Goal: Task Accomplishment & Management: Use online tool/utility

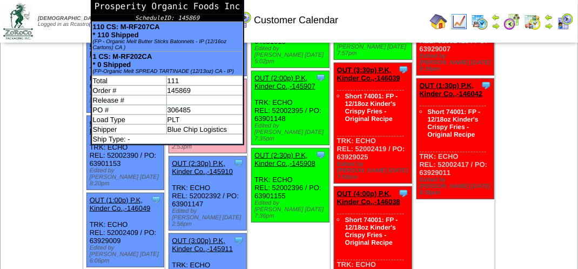
scroll to position [216, 0]
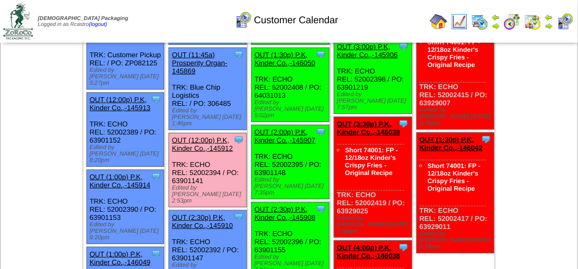
click at [184, 136] on link "OUT (12:00p) P.K, Kinder Co.,-145912" at bounding box center [202, 144] width 61 height 16
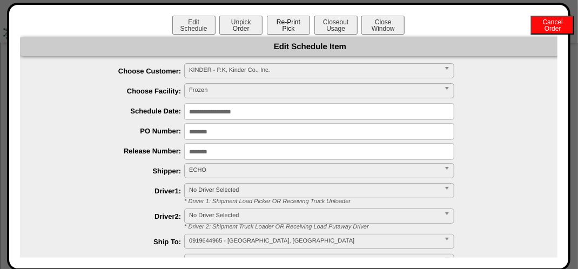
click at [296, 22] on button "Re-Print Pick" at bounding box center [288, 25] width 43 height 19
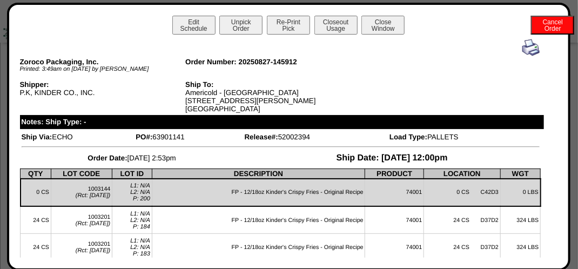
click at [525, 53] on img at bounding box center [530, 47] width 17 height 17
click at [523, 51] on img at bounding box center [530, 47] width 17 height 17
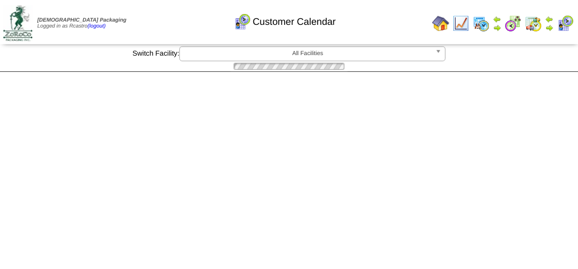
scroll to position [216, 0]
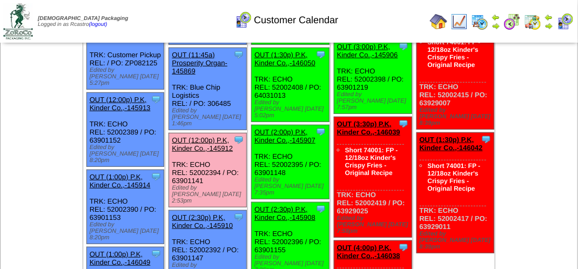
click at [211, 136] on link "OUT (12:00p) P.K, Kinder Co.,-145912" at bounding box center [202, 144] width 61 height 16
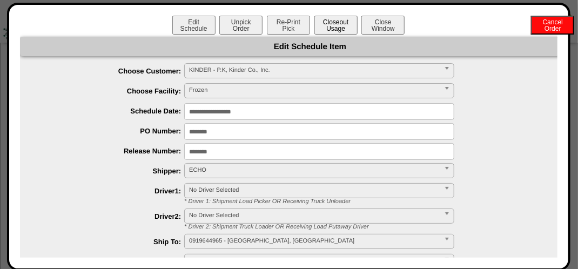
click at [329, 24] on button "Closeout Usage" at bounding box center [335, 25] width 43 height 19
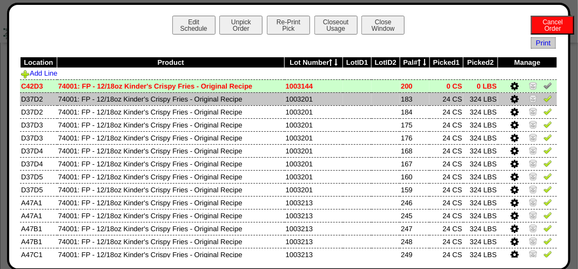
click at [543, 96] on img at bounding box center [547, 98] width 9 height 9
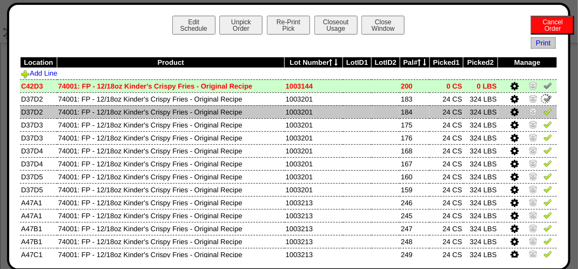
click at [543, 116] on img at bounding box center [547, 111] width 9 height 9
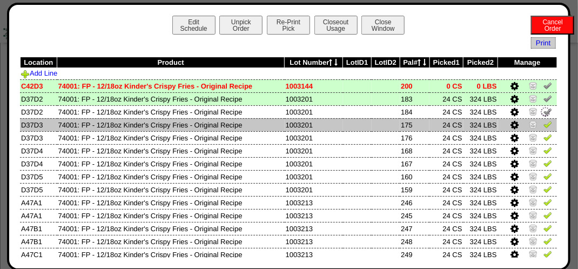
click at [543, 124] on img at bounding box center [547, 124] width 9 height 9
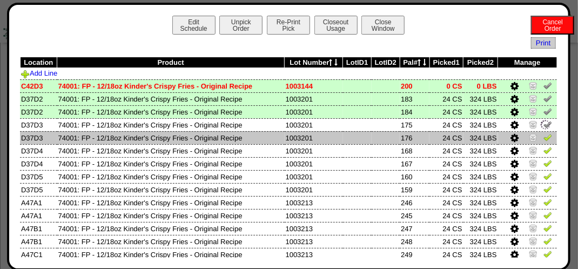
click at [543, 139] on img at bounding box center [547, 137] width 9 height 9
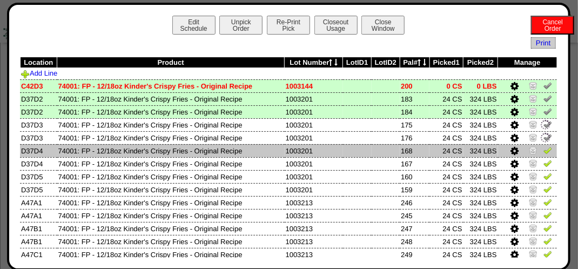
click at [543, 149] on img at bounding box center [547, 150] width 9 height 9
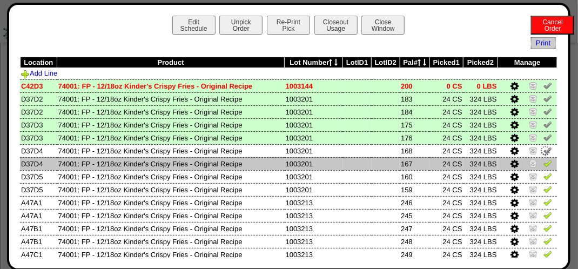
click at [543, 161] on img at bounding box center [547, 163] width 9 height 9
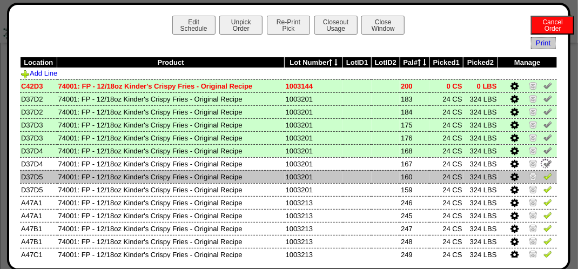
click at [543, 176] on img at bounding box center [547, 176] width 9 height 9
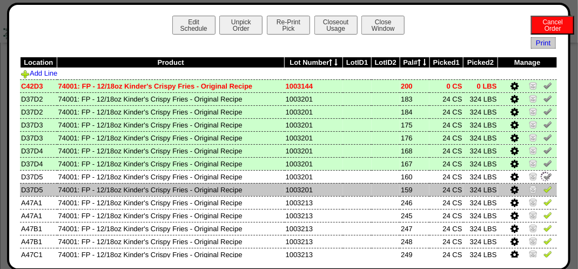
click at [543, 190] on img at bounding box center [547, 189] width 9 height 9
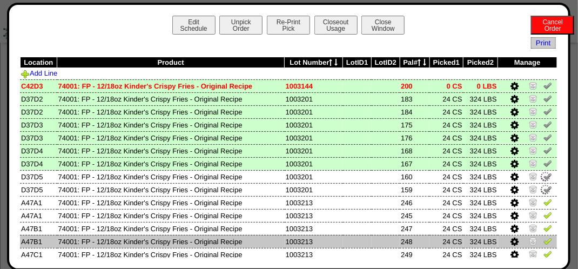
scroll to position [54, 0]
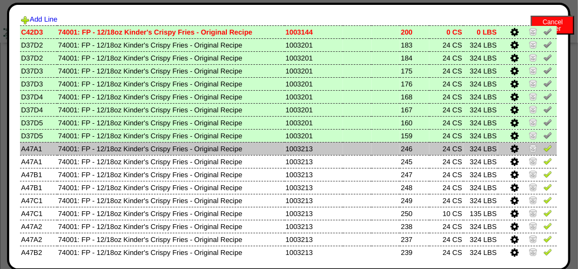
click at [543, 149] on img at bounding box center [547, 148] width 9 height 9
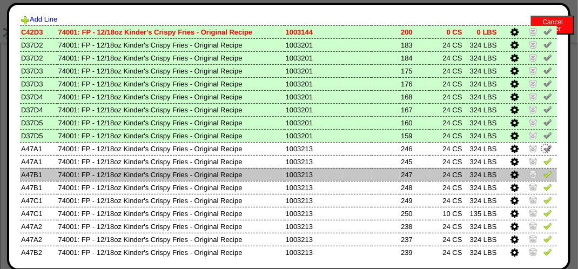
drag, startPoint x: 538, startPoint y: 163, endPoint x: 544, endPoint y: 173, distance: 11.6
click at [543, 163] on img at bounding box center [547, 161] width 9 height 9
click at [544, 175] on img at bounding box center [547, 174] width 9 height 9
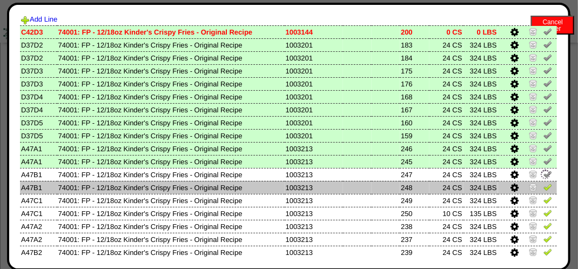
click at [543, 185] on img at bounding box center [547, 187] width 9 height 9
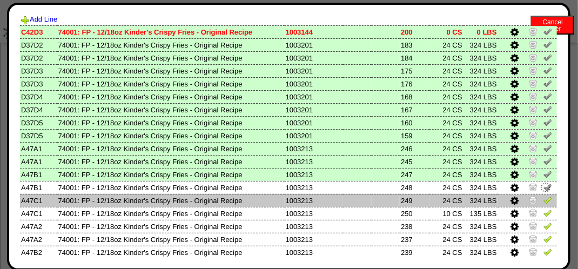
click at [543, 199] on img at bounding box center [547, 199] width 9 height 9
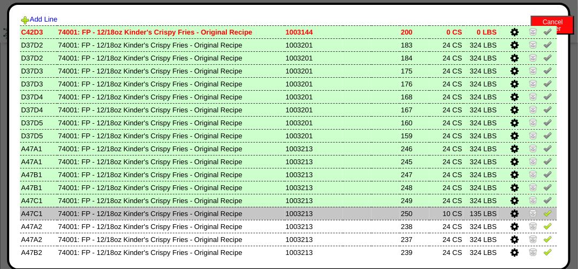
click at [543, 217] on img at bounding box center [547, 212] width 9 height 9
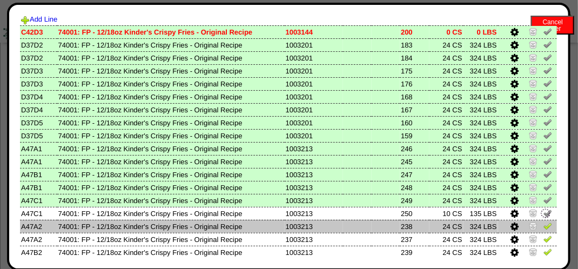
click at [543, 225] on img at bounding box center [547, 225] width 9 height 9
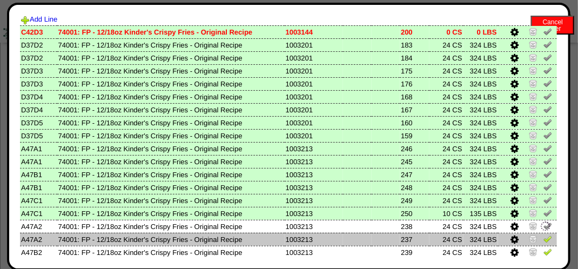
click at [543, 239] on img at bounding box center [547, 238] width 9 height 9
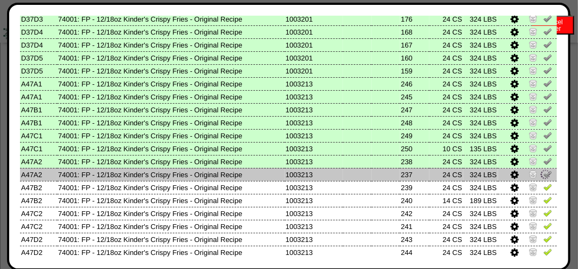
scroll to position [162, 0]
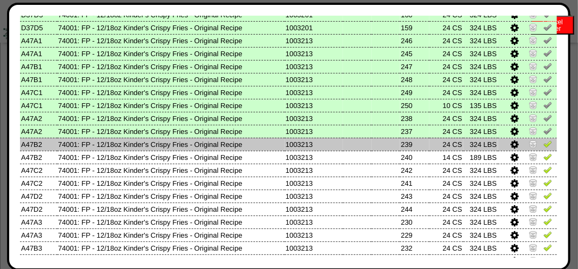
click at [543, 145] on img at bounding box center [547, 143] width 9 height 9
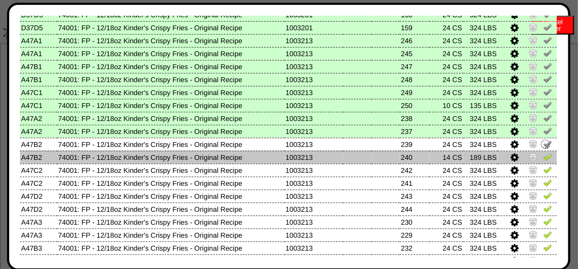
click at [543, 157] on img at bounding box center [547, 156] width 9 height 9
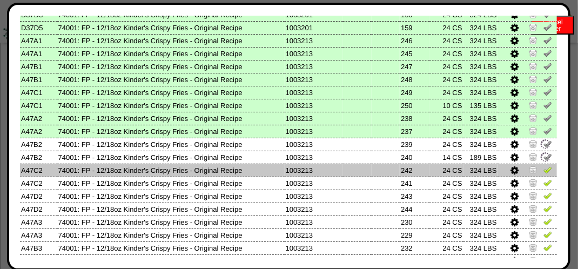
click at [543, 173] on img at bounding box center [547, 169] width 9 height 9
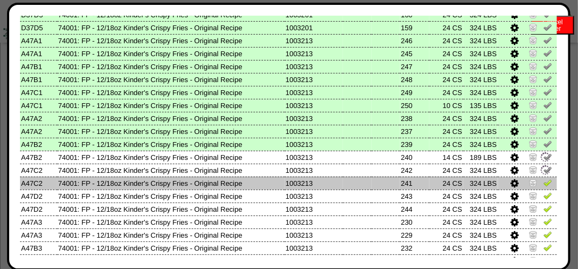
click at [543, 181] on img at bounding box center [547, 182] width 9 height 9
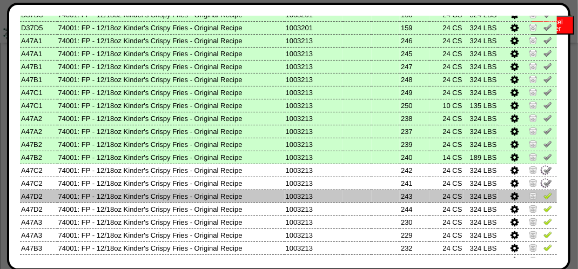
click at [543, 193] on img at bounding box center [547, 195] width 9 height 9
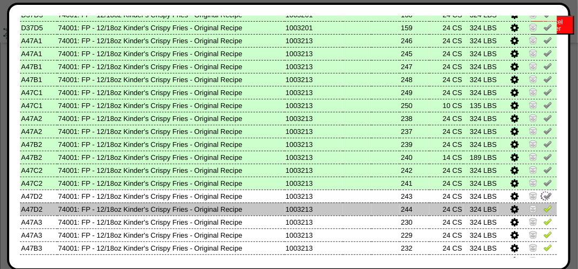
click at [543, 207] on img at bounding box center [547, 208] width 9 height 9
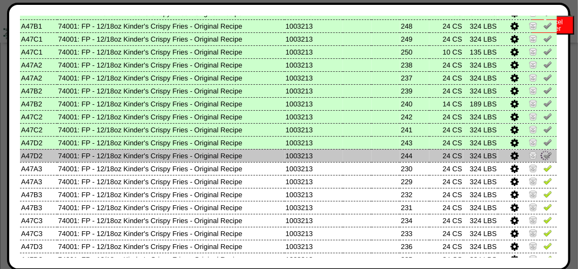
scroll to position [216, 0]
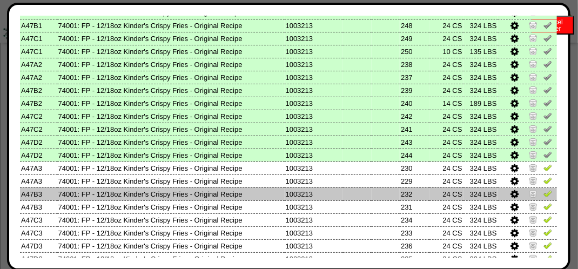
drag, startPoint x: 542, startPoint y: 208, endPoint x: 541, endPoint y: 199, distance: 9.2
click at [543, 208] on img at bounding box center [547, 206] width 9 height 9
click at [543, 194] on img at bounding box center [547, 193] width 9 height 9
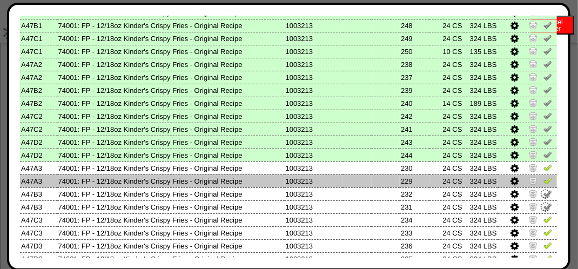
click at [543, 181] on img at bounding box center [547, 180] width 9 height 9
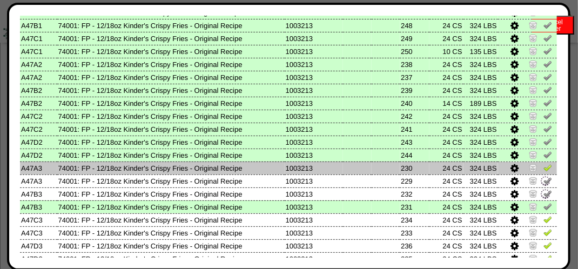
click at [545, 167] on td at bounding box center [527, 167] width 59 height 13
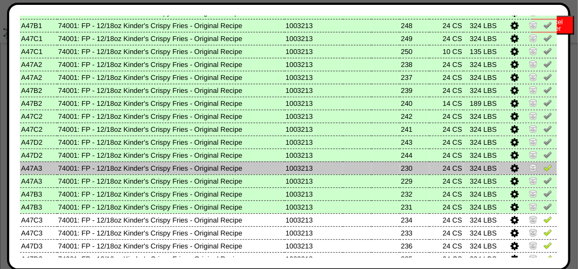
click at [544, 168] on td at bounding box center [527, 167] width 59 height 13
click at [543, 165] on img at bounding box center [547, 167] width 9 height 9
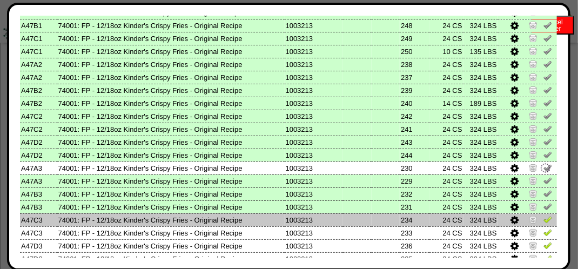
click at [538, 214] on td at bounding box center [527, 219] width 59 height 13
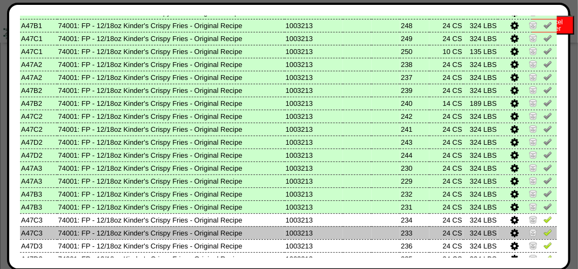
click at [543, 231] on img at bounding box center [547, 232] width 9 height 9
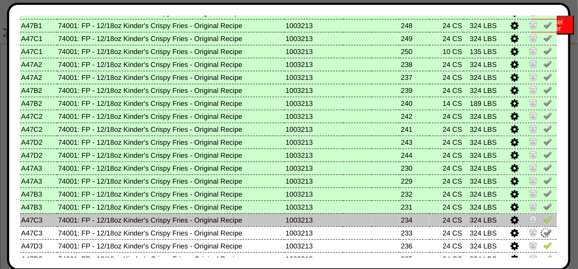
click at [543, 222] on img at bounding box center [547, 219] width 9 height 9
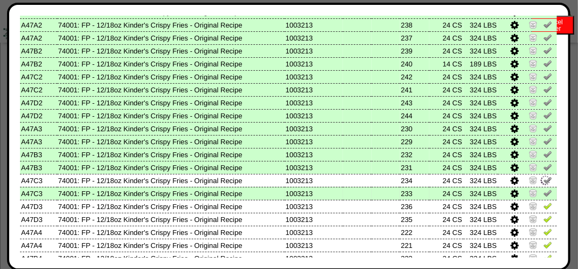
scroll to position [324, 0]
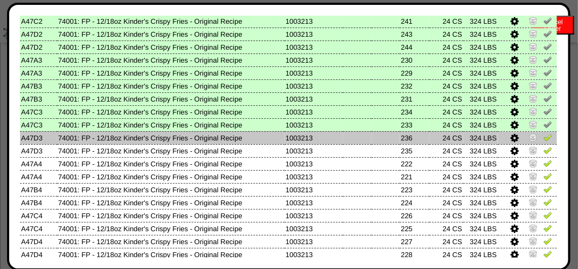
click at [543, 138] on img at bounding box center [547, 137] width 9 height 9
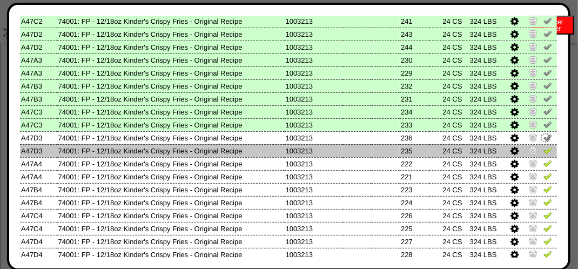
click at [543, 153] on img at bounding box center [547, 150] width 9 height 9
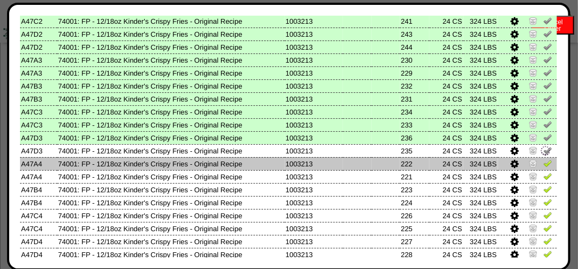
click at [543, 163] on img at bounding box center [547, 163] width 9 height 9
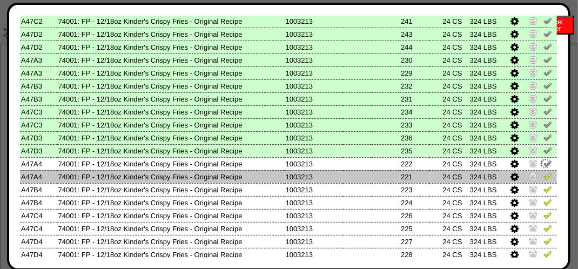
click at [543, 176] on img at bounding box center [547, 176] width 9 height 9
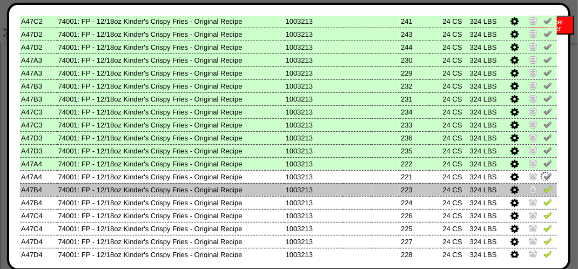
click at [543, 189] on img at bounding box center [547, 189] width 9 height 9
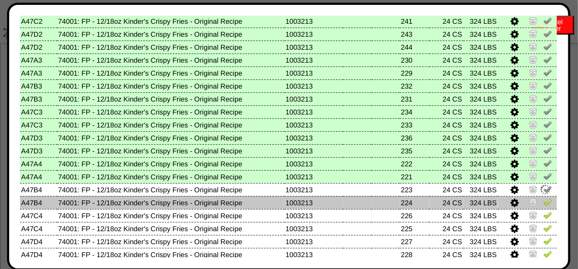
click at [543, 202] on img at bounding box center [547, 202] width 9 height 9
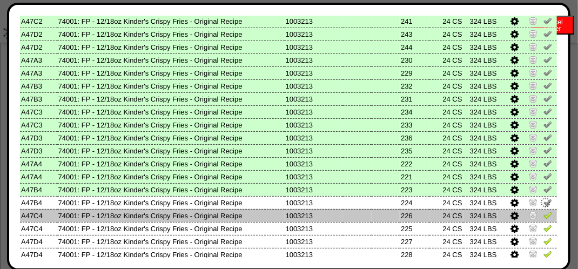
click at [543, 215] on img at bounding box center [547, 215] width 9 height 9
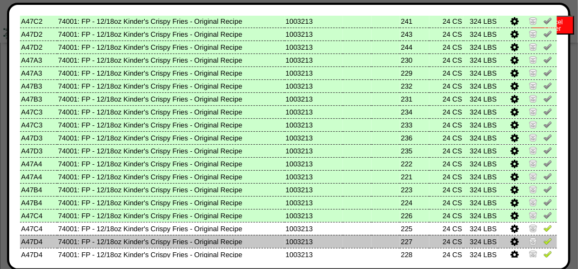
click at [543, 247] on link at bounding box center [547, 243] width 9 height 8
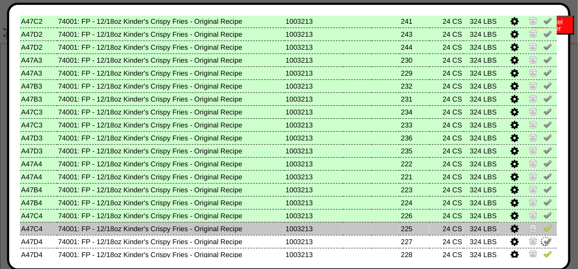
click at [543, 225] on img at bounding box center [547, 228] width 9 height 9
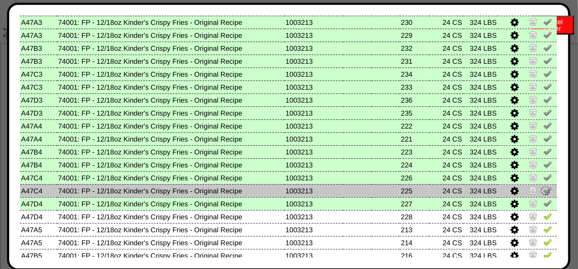
scroll to position [378, 0]
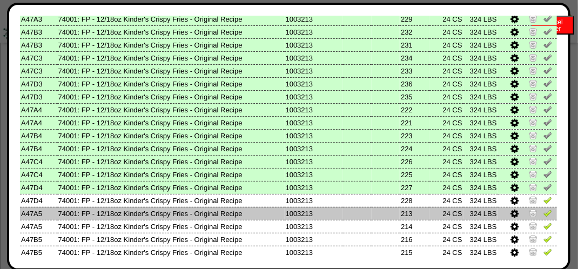
drag, startPoint x: 538, startPoint y: 202, endPoint x: 539, endPoint y: 213, distance: 10.8
click at [543, 203] on img at bounding box center [547, 199] width 9 height 9
click at [543, 219] on link at bounding box center [547, 215] width 9 height 8
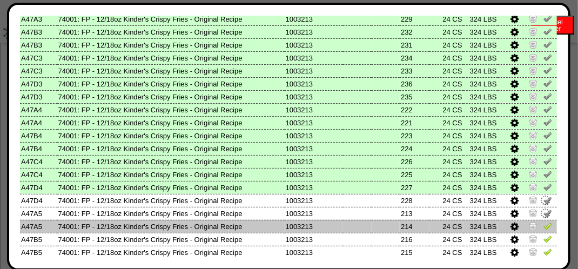
click at [543, 228] on img at bounding box center [547, 225] width 9 height 9
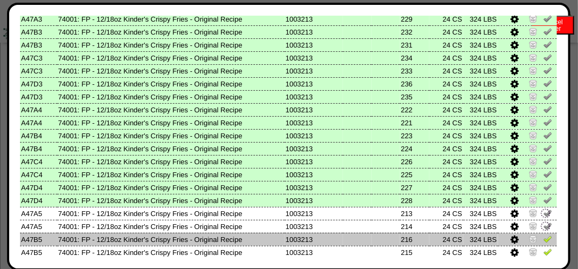
click at [543, 240] on img at bounding box center [547, 238] width 9 height 9
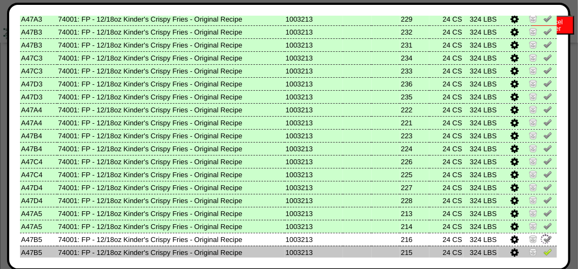
click at [543, 252] on img at bounding box center [547, 251] width 9 height 9
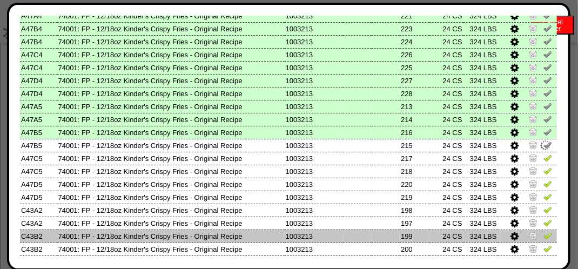
scroll to position [486, 0]
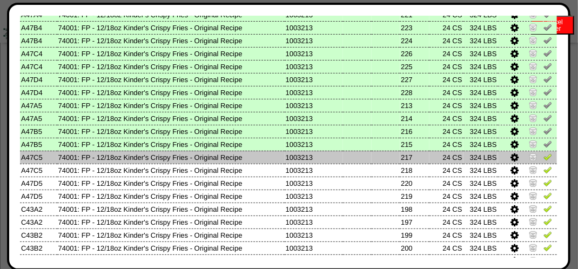
click at [543, 159] on img at bounding box center [547, 156] width 9 height 9
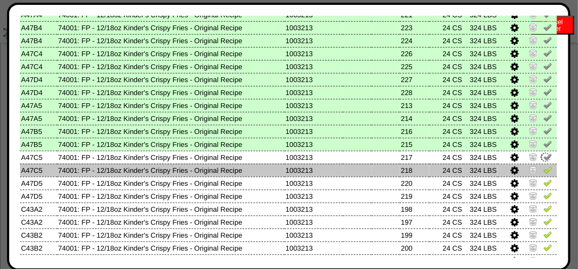
click at [543, 168] on img at bounding box center [547, 169] width 9 height 9
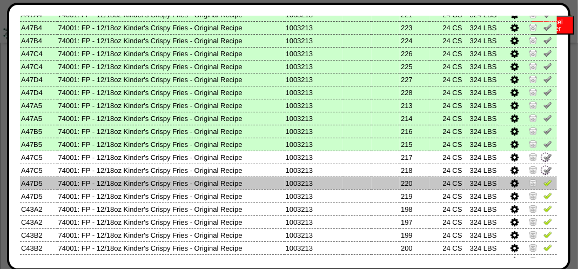
click at [543, 185] on img at bounding box center [547, 182] width 9 height 9
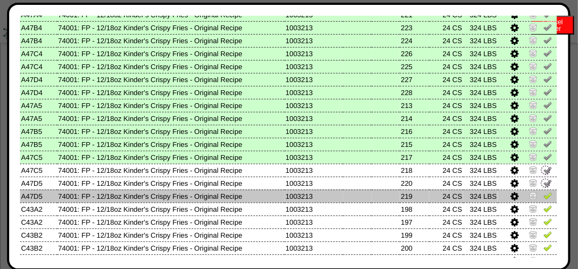
click at [543, 198] on img at bounding box center [547, 195] width 9 height 9
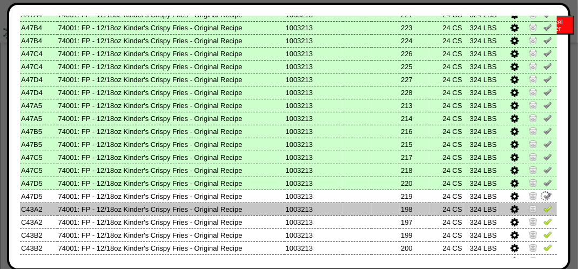
click at [543, 209] on img at bounding box center [547, 208] width 9 height 9
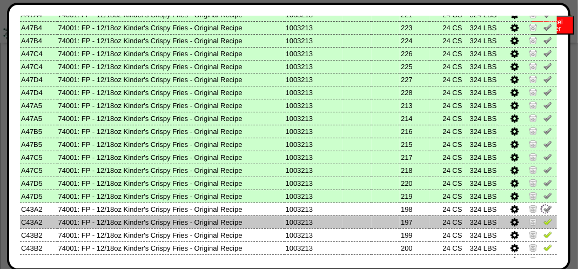
click at [543, 222] on img at bounding box center [547, 221] width 9 height 9
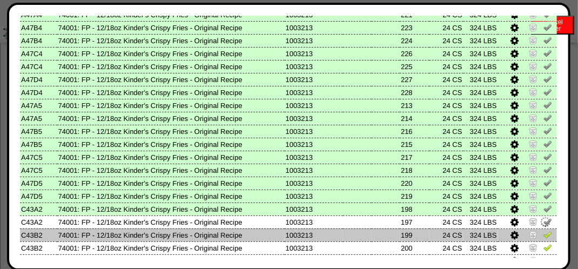
drag, startPoint x: 539, startPoint y: 234, endPoint x: 539, endPoint y: 240, distance: 5.9
click at [543, 235] on img at bounding box center [547, 234] width 9 height 9
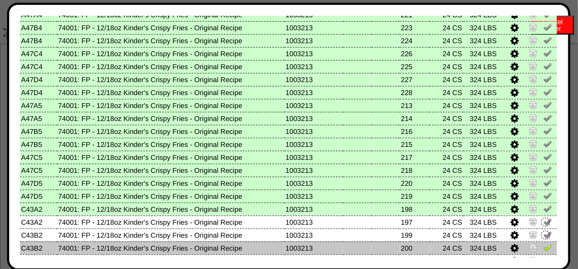
click at [543, 247] on img at bounding box center [547, 247] width 9 height 9
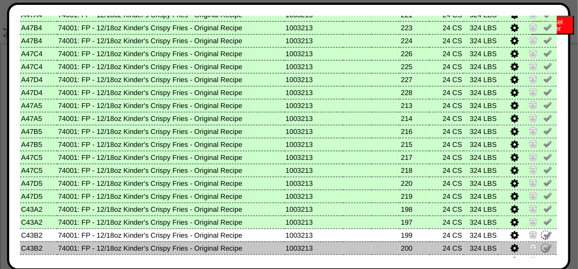
scroll to position [648, 0]
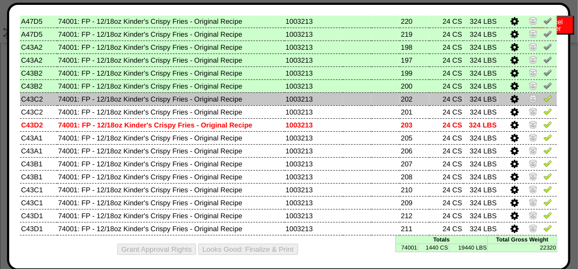
click at [543, 98] on img at bounding box center [547, 98] width 9 height 9
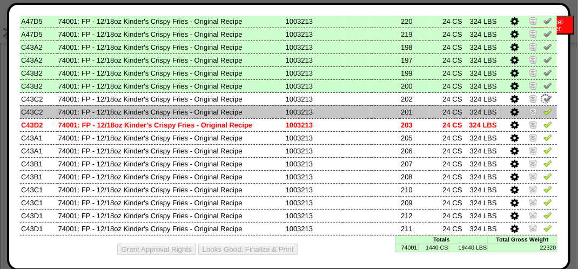
click at [543, 109] on img at bounding box center [547, 111] width 9 height 9
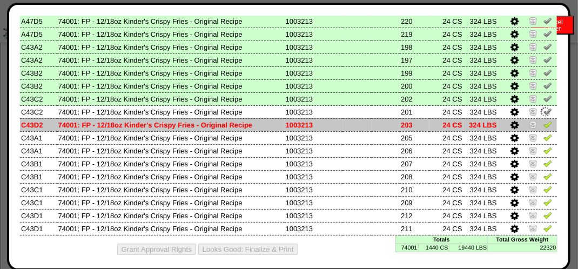
click at [543, 124] on img at bounding box center [547, 124] width 9 height 9
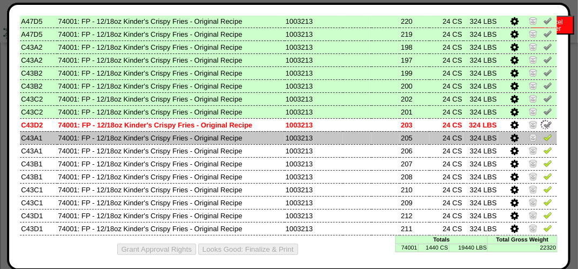
click at [543, 139] on img at bounding box center [547, 137] width 9 height 9
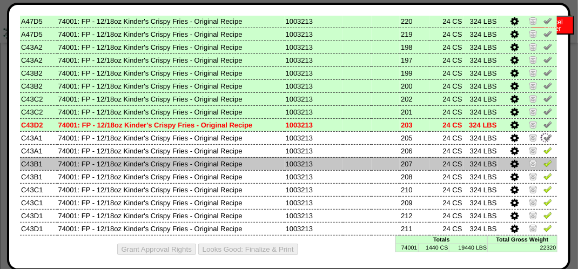
drag, startPoint x: 540, startPoint y: 150, endPoint x: 538, endPoint y: 159, distance: 9.3
click at [543, 151] on img at bounding box center [547, 150] width 9 height 9
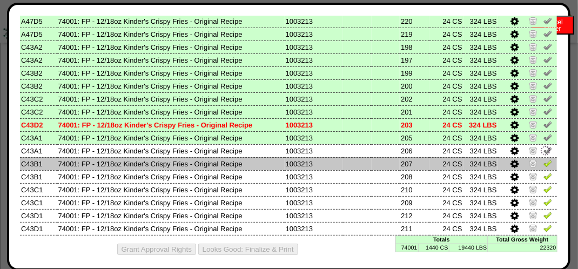
click at [538, 170] on td at bounding box center [527, 163] width 59 height 13
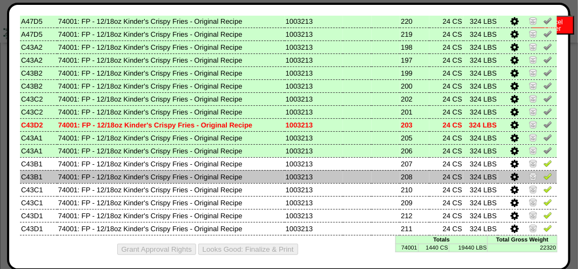
click at [543, 175] on img at bounding box center [547, 176] width 9 height 9
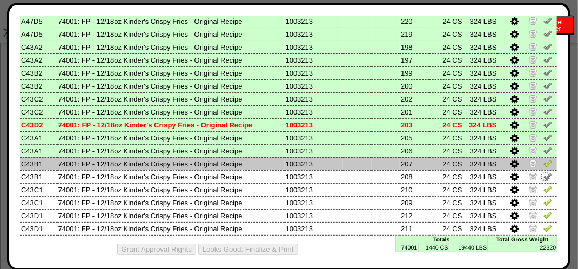
click at [543, 166] on img at bounding box center [547, 163] width 9 height 9
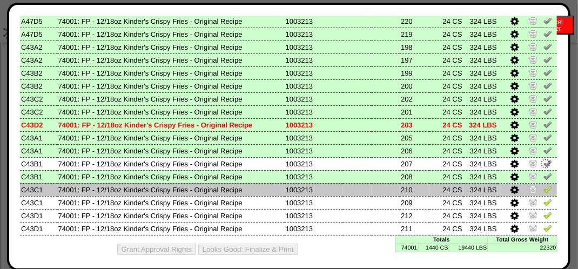
click at [543, 192] on img at bounding box center [547, 189] width 9 height 9
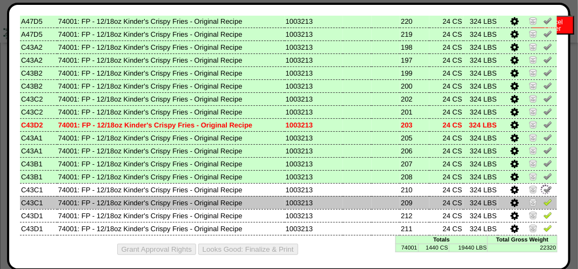
click at [543, 204] on img at bounding box center [547, 202] width 9 height 9
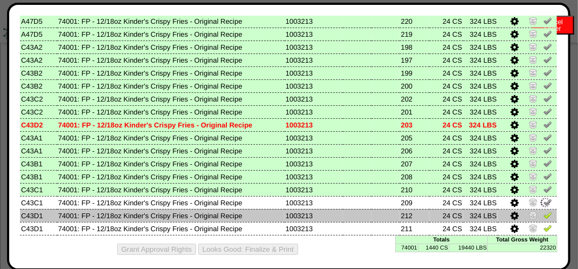
click at [543, 215] on img at bounding box center [547, 215] width 9 height 9
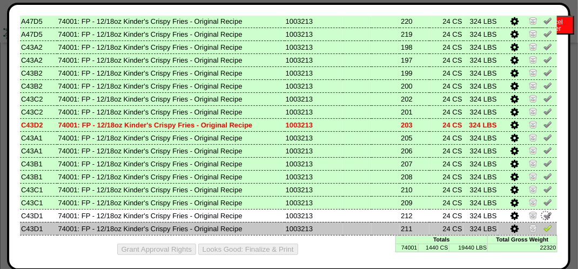
click at [543, 226] on img at bounding box center [547, 228] width 9 height 9
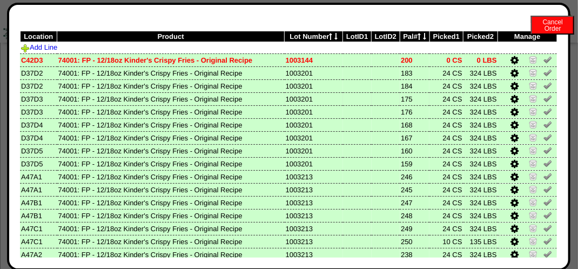
scroll to position [0, 0]
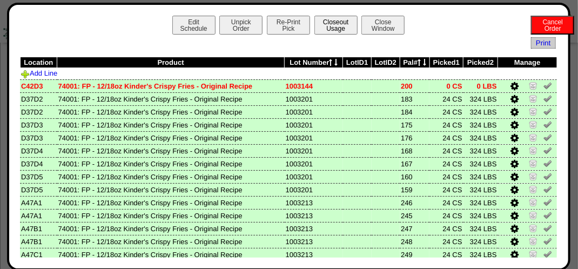
click at [324, 23] on button "Closeout Usage" at bounding box center [335, 25] width 43 height 19
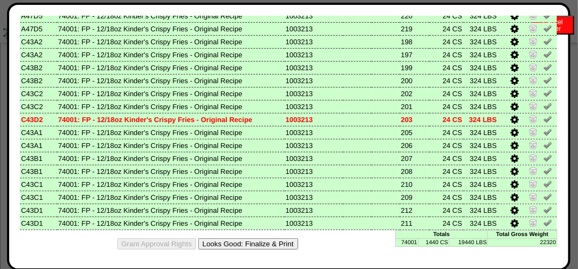
scroll to position [378, 0]
click at [287, 243] on button "Looks Good: Finalize & Print" at bounding box center [248, 243] width 100 height 11
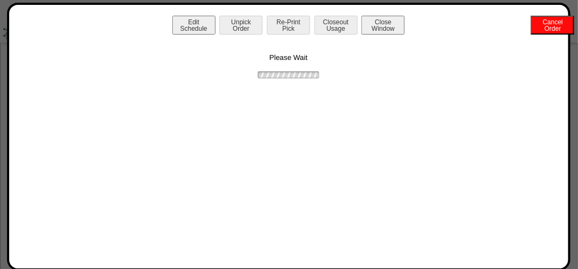
scroll to position [0, 0]
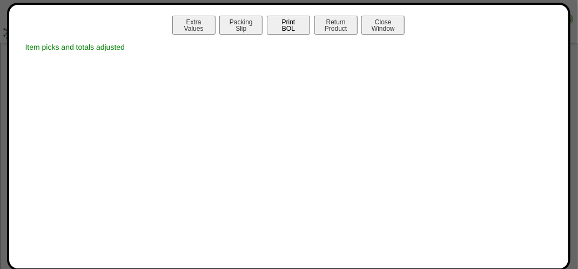
click at [296, 21] on button "Print BOL" at bounding box center [288, 25] width 43 height 19
